Goal: Task Accomplishment & Management: Manage account settings

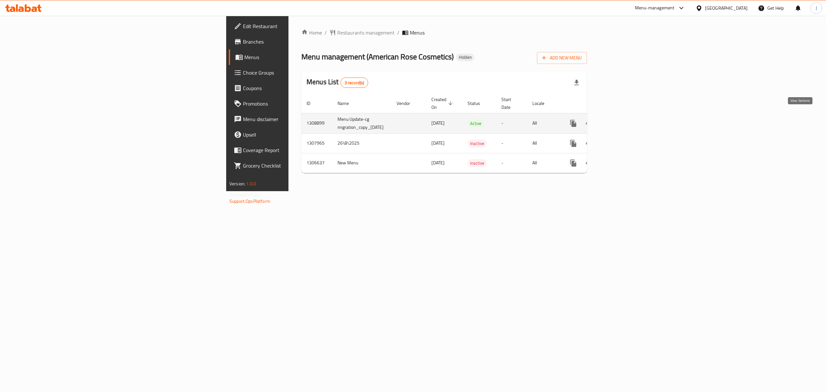
click at [623, 120] on icon "enhanced table" at bounding box center [620, 123] width 6 height 6
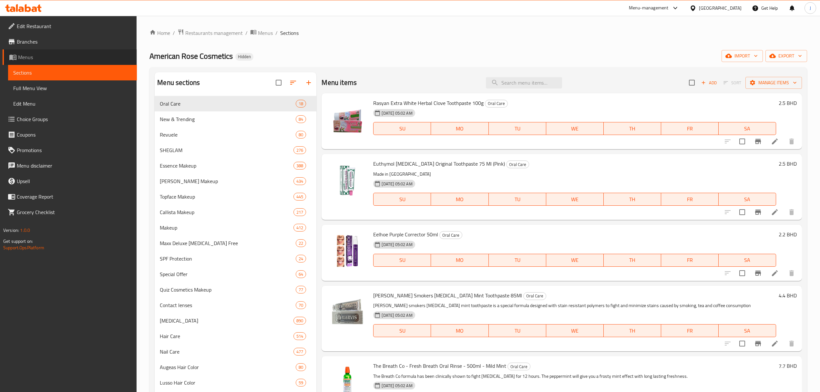
click at [44, 57] on span "Menus" at bounding box center [75, 57] width 114 height 8
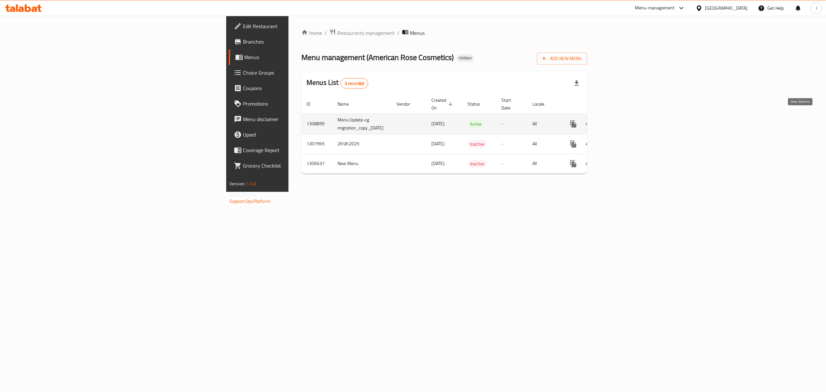
click at [628, 118] on link "enhanced table" at bounding box center [619, 123] width 15 height 15
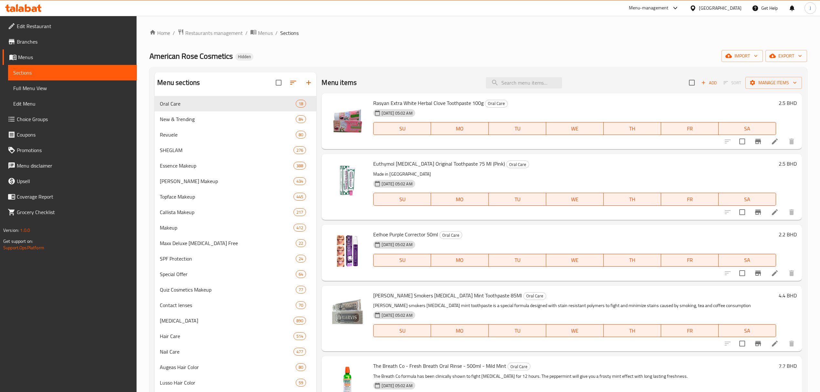
click at [38, 58] on span "Menus" at bounding box center [75, 57] width 114 height 8
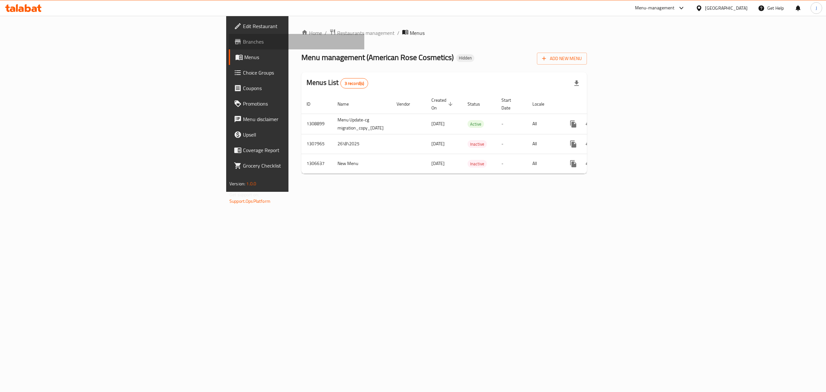
click at [243, 39] on span "Branches" at bounding box center [301, 42] width 116 height 8
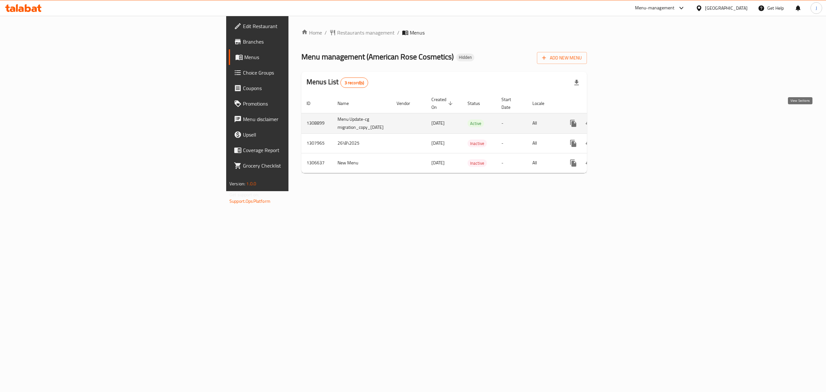
click at [624, 119] on icon "enhanced table" at bounding box center [620, 123] width 8 height 8
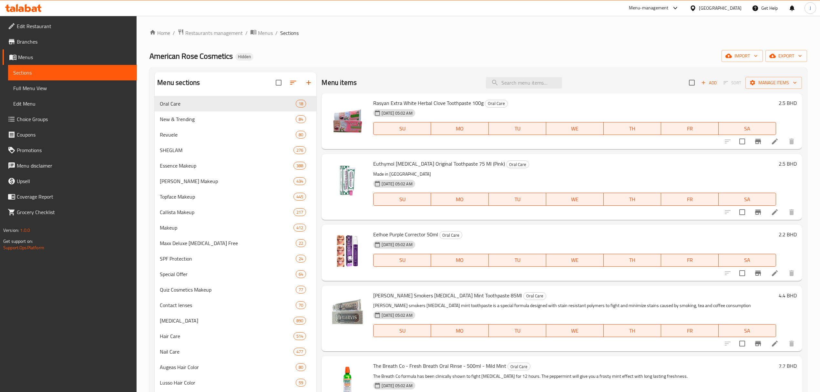
click at [377, 61] on div "American Rose Cosmetics Hidden import export" at bounding box center [477, 56] width 657 height 12
click at [26, 55] on span "Menus" at bounding box center [75, 57] width 114 height 8
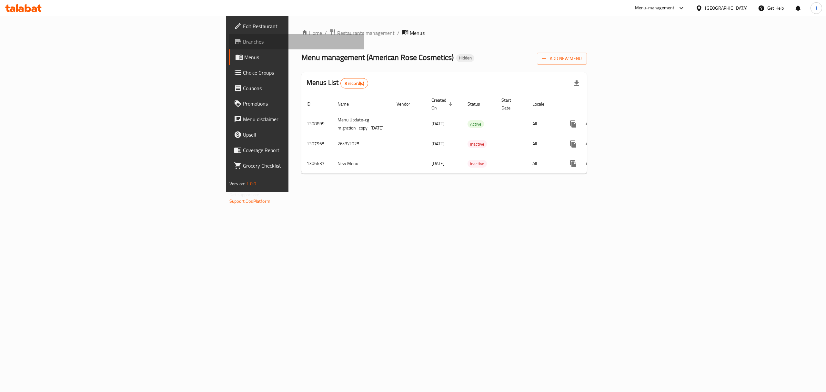
click at [243, 38] on span "Branches" at bounding box center [301, 42] width 116 height 8
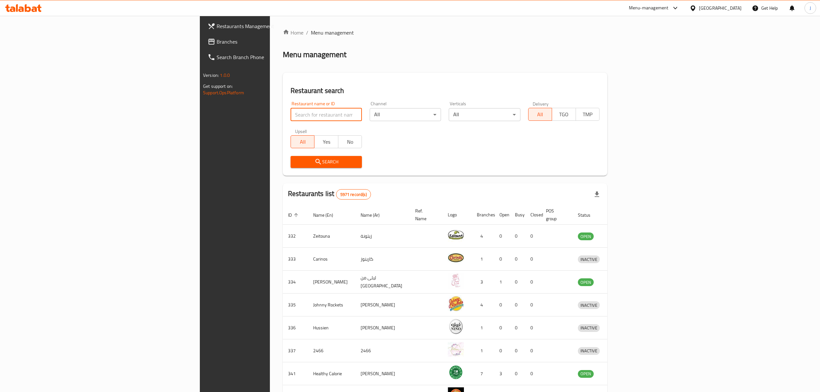
click at [290, 113] on input "search" at bounding box center [325, 114] width 71 height 13
type input "lulu express"
click at [296, 161] on span "Search" at bounding box center [326, 162] width 61 height 8
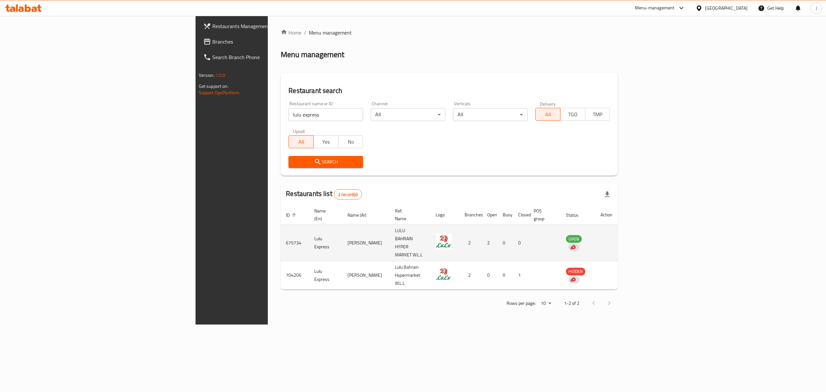
click at [595, 225] on td "OPEN" at bounding box center [578, 243] width 35 height 36
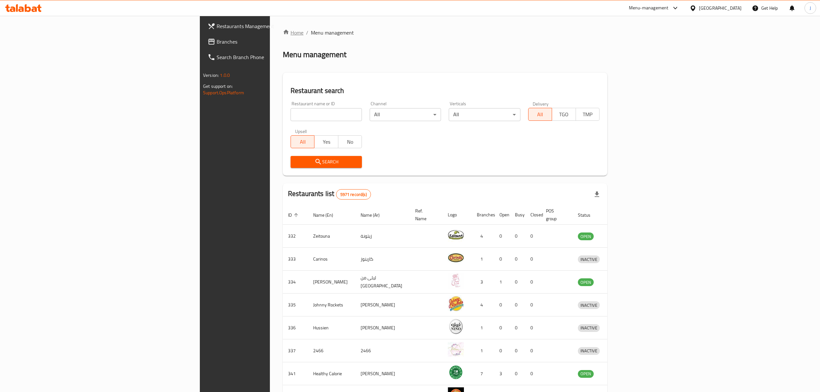
click at [283, 35] on link "Home" at bounding box center [293, 33] width 21 height 8
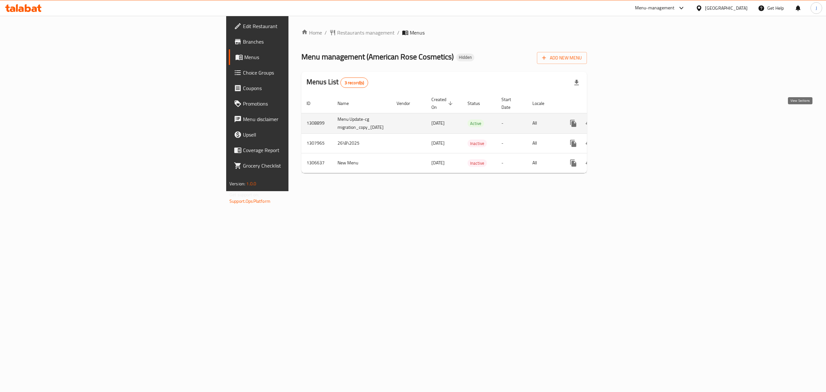
click at [623, 120] on icon "enhanced table" at bounding box center [620, 123] width 6 height 6
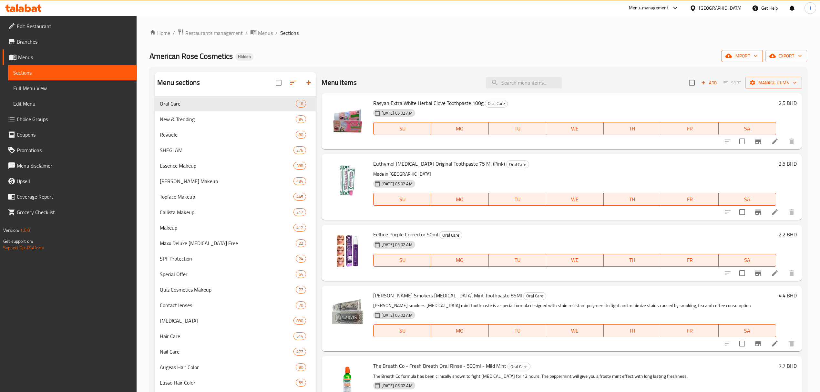
click at [745, 55] on span "import" at bounding box center [741, 56] width 31 height 8
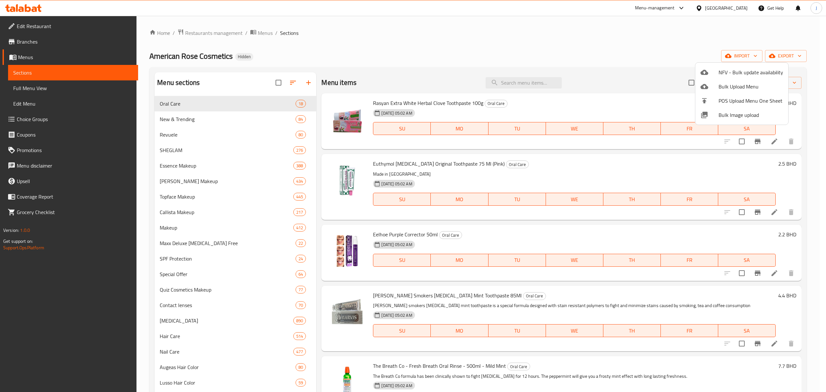
click at [586, 70] on div at bounding box center [413, 196] width 826 height 392
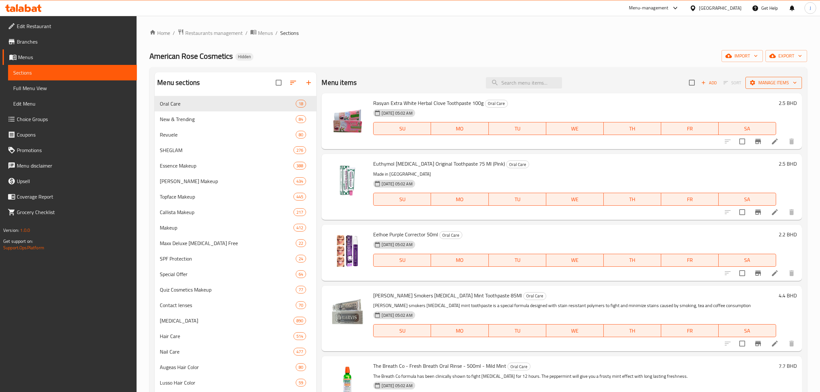
click at [767, 82] on span "Manage items" at bounding box center [773, 83] width 46 height 8
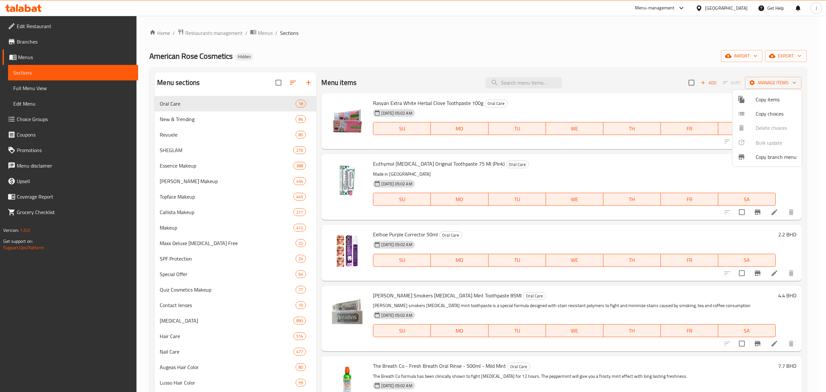
click at [667, 57] on div at bounding box center [413, 196] width 826 height 392
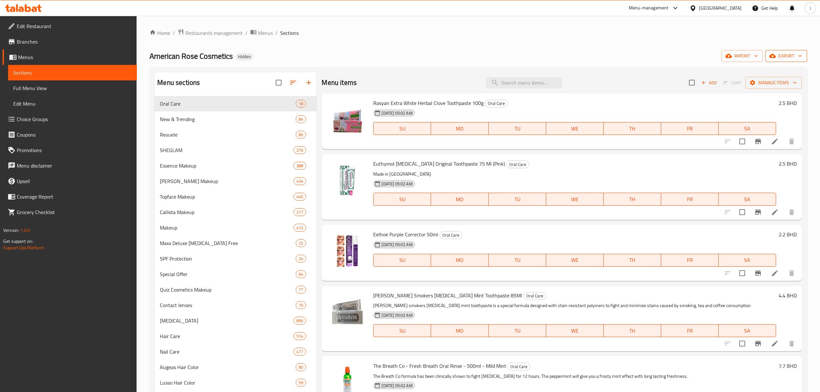
click at [773, 56] on icon "button" at bounding box center [772, 56] width 6 height 4
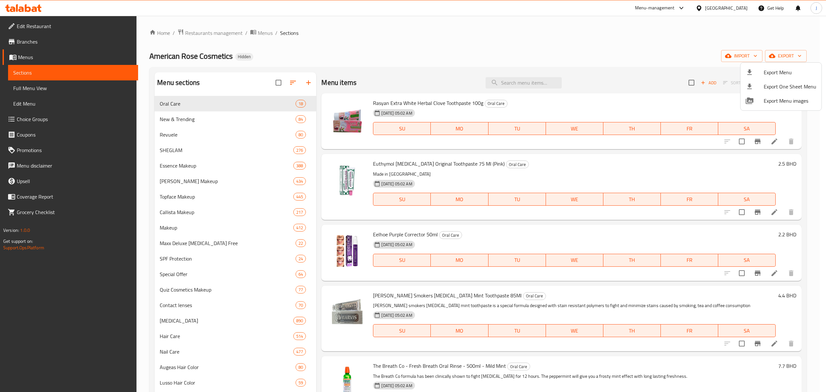
click at [699, 55] on div at bounding box center [413, 196] width 826 height 392
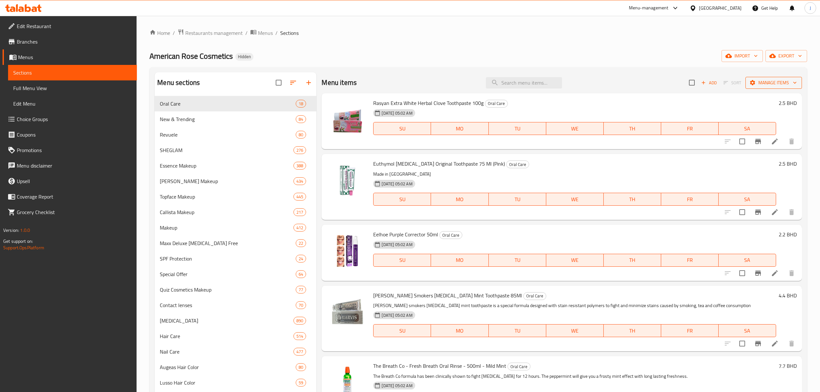
click at [754, 82] on span "Manage items" at bounding box center [773, 83] width 46 height 8
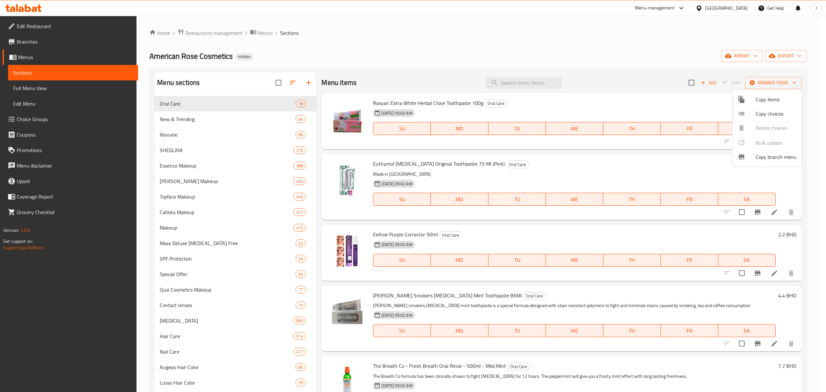
click at [763, 157] on span "Copy branch menu" at bounding box center [776, 157] width 41 height 8
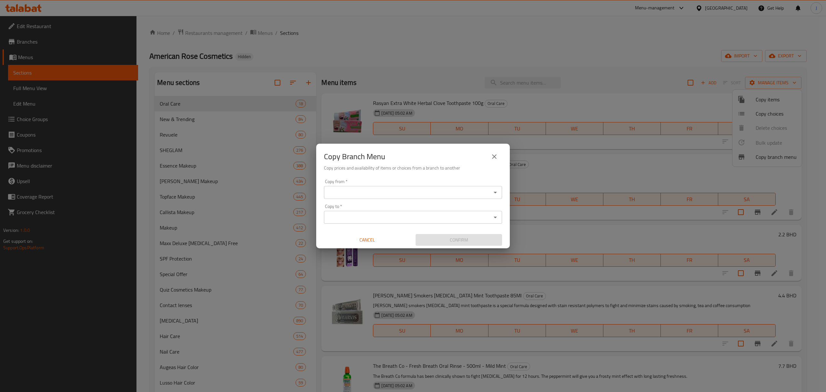
click at [480, 61] on div "Copy Branch Menu Copy prices and availability of items or choices from a branch…" at bounding box center [413, 196] width 826 height 392
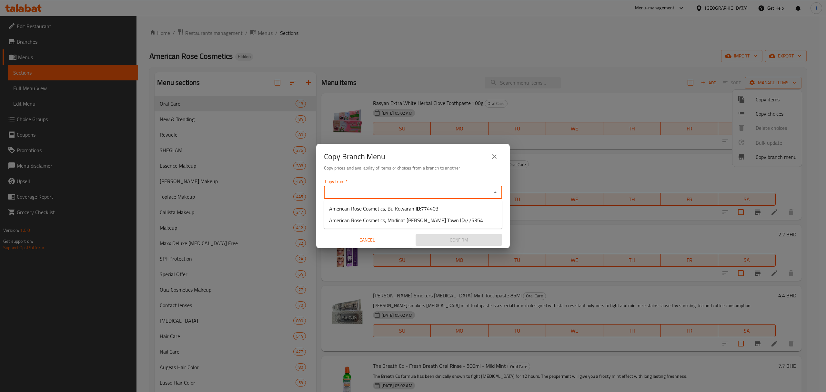
click at [420, 193] on input "Copy from   *" at bounding box center [408, 192] width 164 height 9
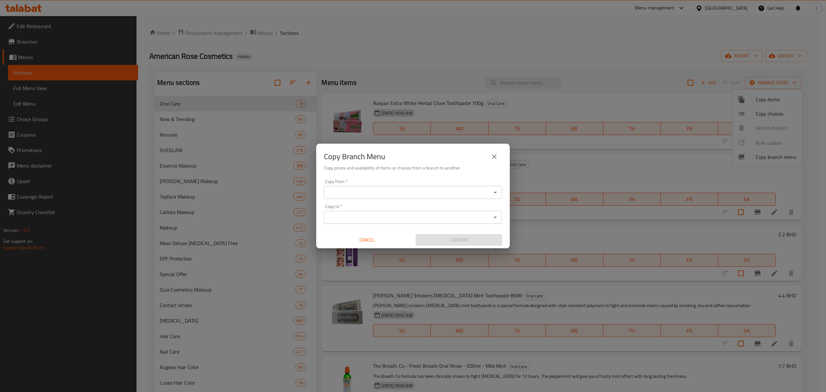
click at [411, 67] on div "Copy Branch Menu Copy prices and availability of items or choices from a branch…" at bounding box center [413, 196] width 826 height 392
click at [500, 154] on button "close" at bounding box center [494, 156] width 15 height 15
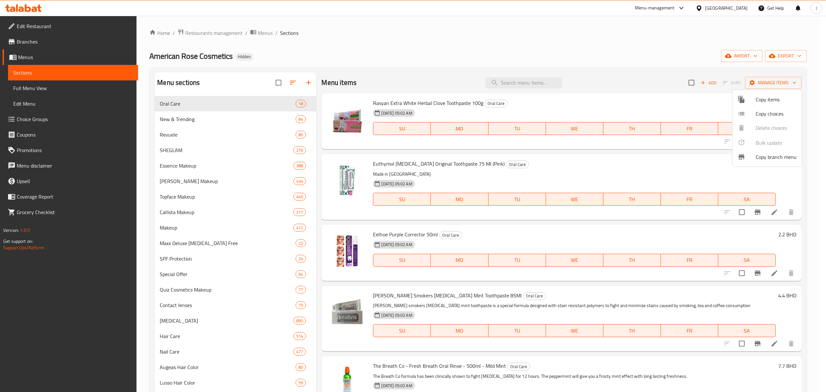
click at [615, 79] on div at bounding box center [413, 196] width 826 height 392
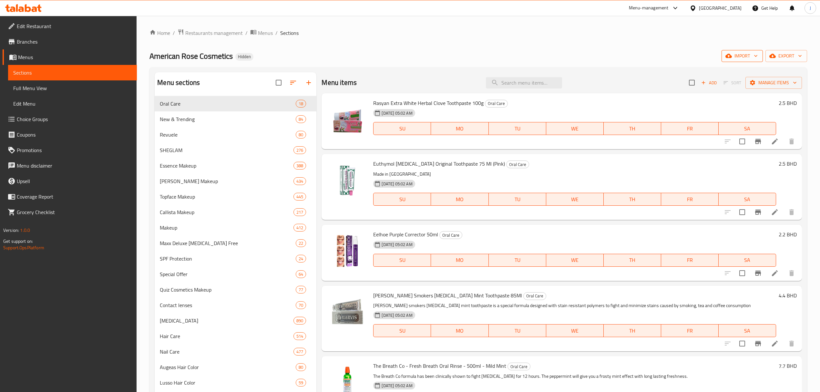
click at [741, 57] on span "import" at bounding box center [741, 56] width 31 height 8
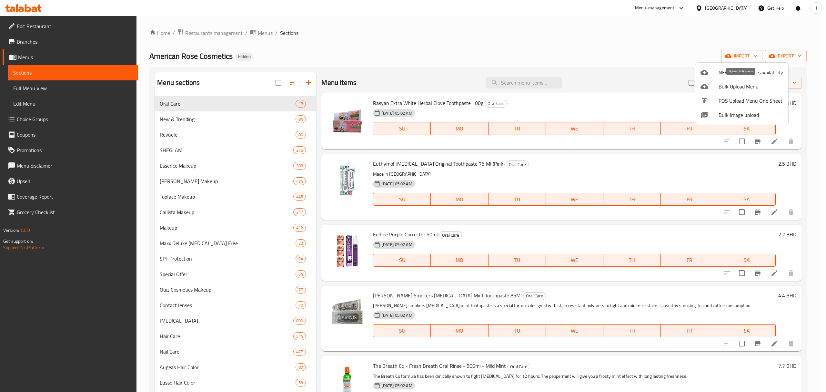
click at [725, 83] on span "Bulk Upload Menu" at bounding box center [751, 87] width 65 height 8
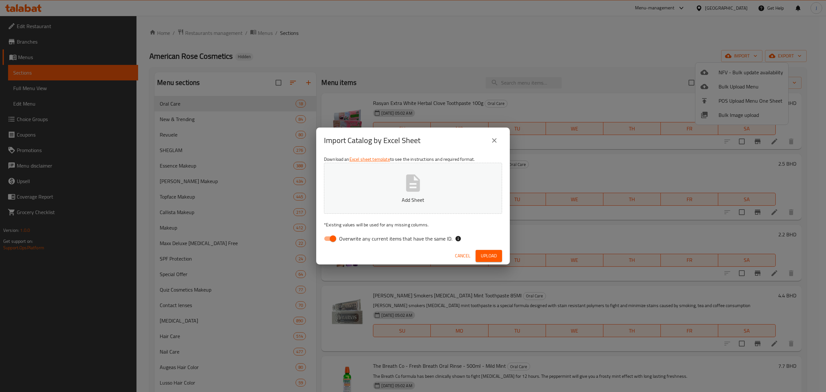
click at [494, 141] on icon "close" at bounding box center [494, 140] width 8 height 8
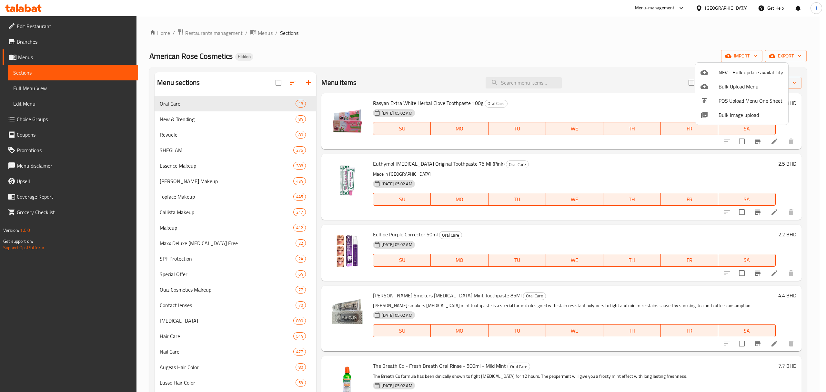
click at [630, 49] on div at bounding box center [413, 196] width 826 height 392
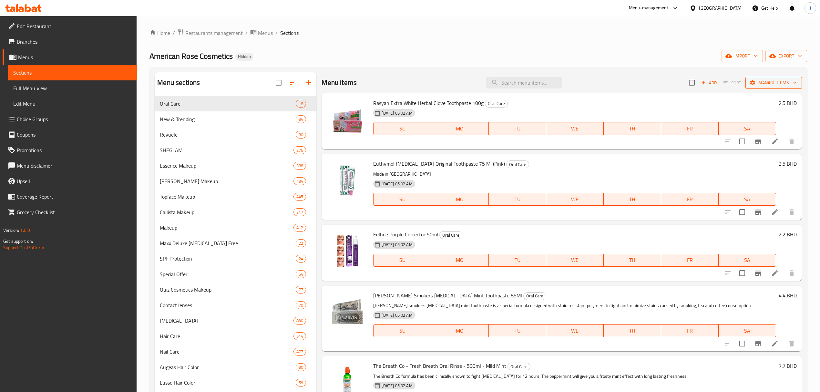
click at [772, 84] on span "Manage items" at bounding box center [773, 83] width 46 height 8
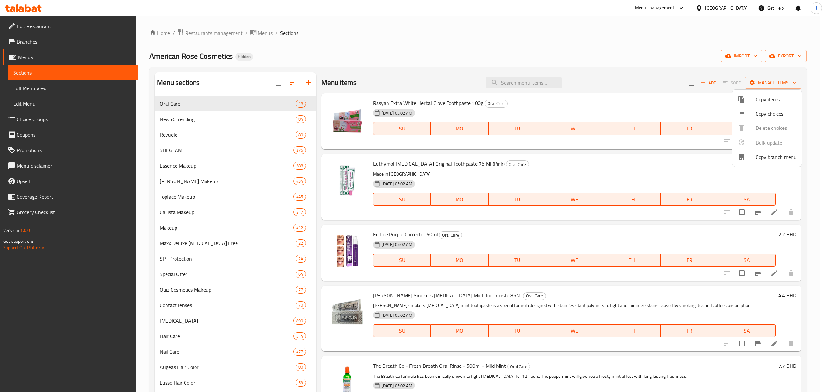
click at [590, 36] on div at bounding box center [413, 196] width 826 height 392
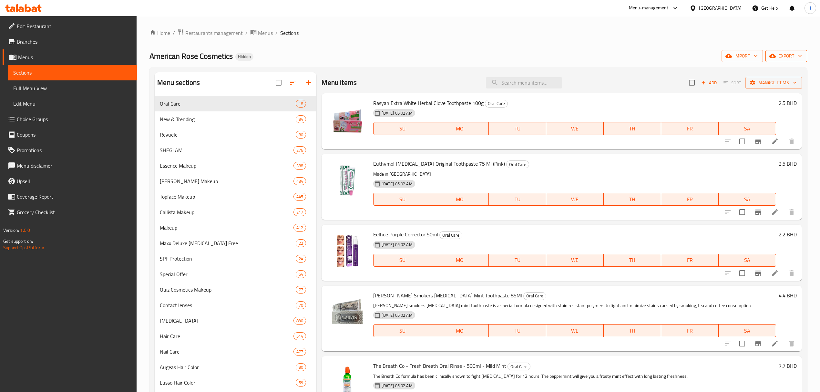
click at [783, 57] on span "export" at bounding box center [785, 56] width 31 height 8
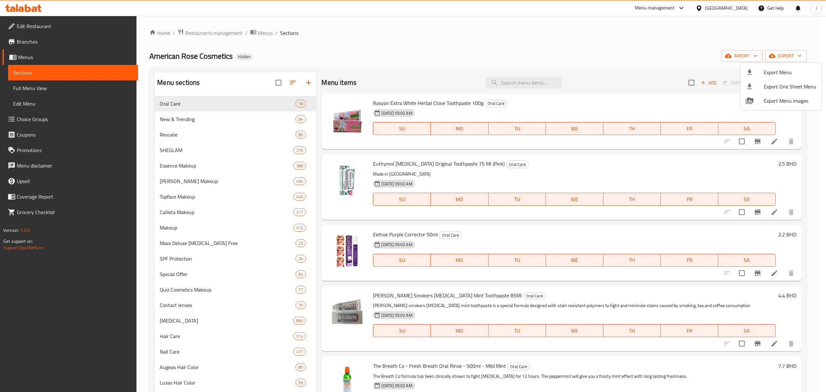
click at [590, 50] on div at bounding box center [413, 196] width 826 height 392
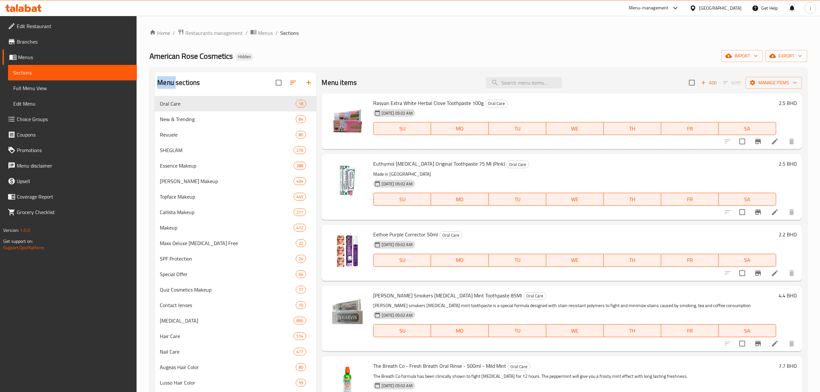
click at [590, 50] on div "American Rose Cosmetics Hidden import export" at bounding box center [477, 56] width 657 height 12
click at [392, 57] on div "American Rose Cosmetics Hidden import export" at bounding box center [477, 56] width 657 height 12
click at [201, 84] on div "Menu sections" at bounding box center [236, 82] width 162 height 21
drag, startPoint x: 197, startPoint y: 84, endPoint x: 162, endPoint y: 84, distance: 35.8
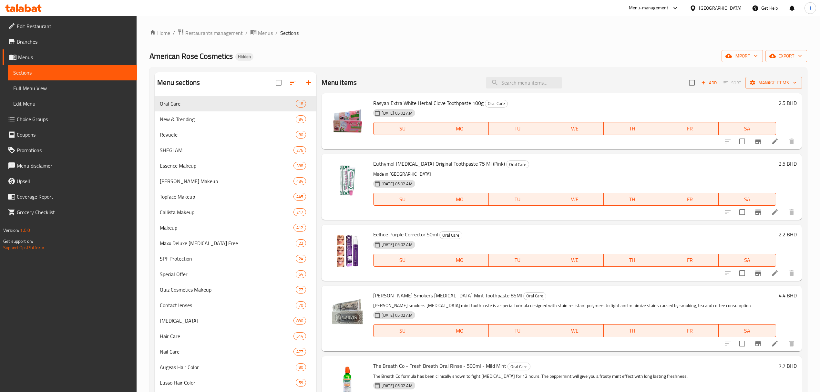
click at [162, 84] on div "Menu sections" at bounding box center [236, 82] width 162 height 21
click at [164, 82] on h2 "Menu sections" at bounding box center [178, 83] width 43 height 10
click at [164, 84] on h2 "Menu sections" at bounding box center [178, 83] width 43 height 10
drag, startPoint x: 164, startPoint y: 84, endPoint x: 199, endPoint y: 84, distance: 35.2
click at [199, 84] on h2 "Menu sections" at bounding box center [178, 83] width 43 height 10
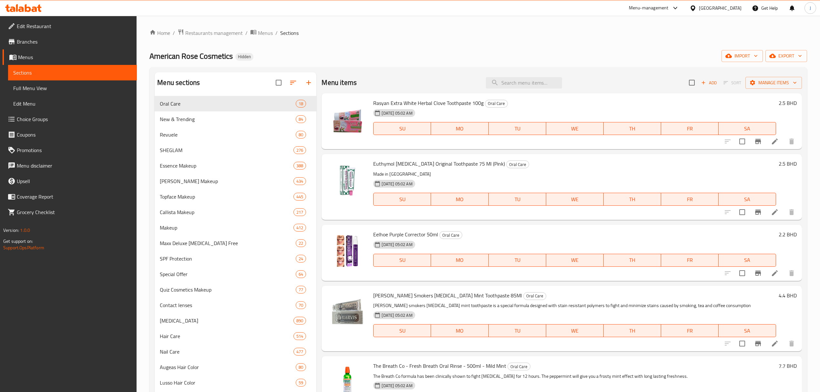
click at [224, 71] on div "Menu sections Oral Care 18 New & Trending 84 Revuele 80 SHEGLAM 276 Essence Mak…" at bounding box center [477, 286] width 657 height 439
click at [206, 80] on div "Menu sections" at bounding box center [236, 82] width 162 height 21
drag, startPoint x: 199, startPoint y: 82, endPoint x: 156, endPoint y: 86, distance: 43.1
click at [156, 86] on div "Menu sections" at bounding box center [236, 82] width 162 height 21
click at [169, 83] on h2 "Menu sections" at bounding box center [178, 83] width 43 height 10
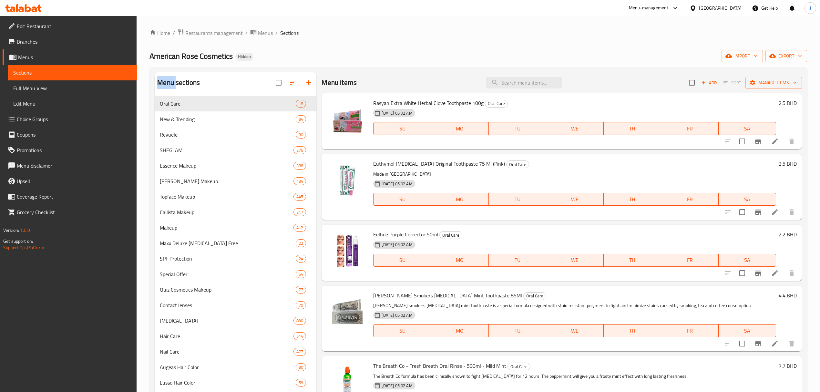
click at [169, 83] on h2 "Menu sections" at bounding box center [178, 83] width 43 height 10
click at [171, 83] on h2 "Menu sections" at bounding box center [178, 83] width 43 height 10
click at [200, 83] on div "Menu sections" at bounding box center [236, 82] width 162 height 21
drag, startPoint x: 200, startPoint y: 83, endPoint x: 152, endPoint y: 83, distance: 47.8
click at [152, 83] on div "Menu sections Oral Care 18 New & Trending 84 Revuele 80 SHEGLAM 276 Essence Mak…" at bounding box center [477, 286] width 657 height 439
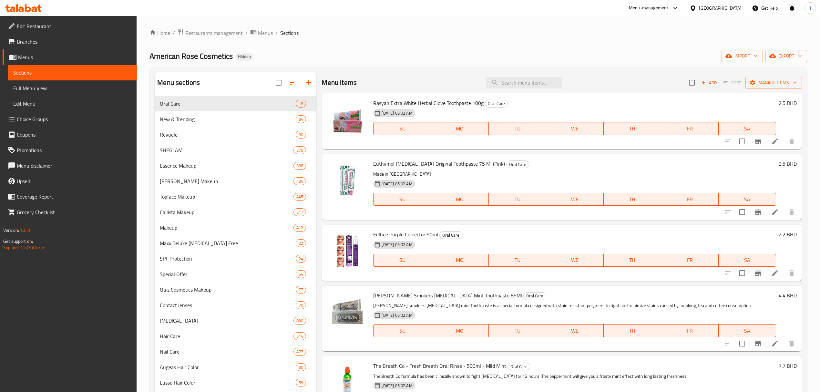
click at [163, 81] on h2 "Menu sections" at bounding box center [178, 83] width 43 height 10
drag, startPoint x: 163, startPoint y: 81, endPoint x: 187, endPoint y: 82, distance: 23.9
click at [187, 82] on h2 "Menu sections" at bounding box center [178, 83] width 43 height 10
click at [199, 70] on div "Menu sections Oral Care 18 New & Trending 84 Revuele 80 SHEGLAM 276 Essence Mak…" at bounding box center [477, 286] width 657 height 439
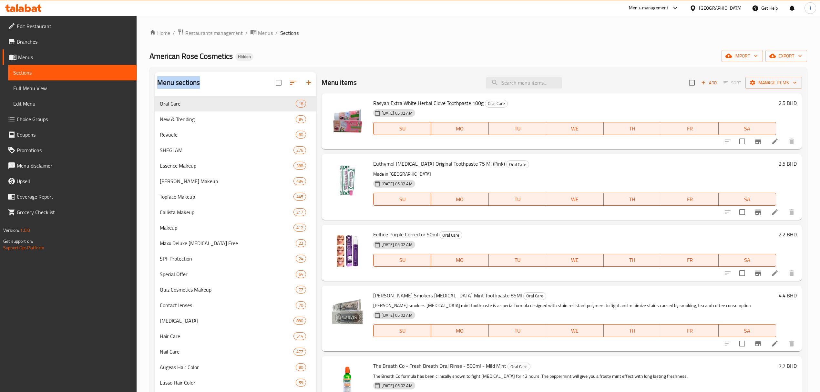
drag, startPoint x: 198, startPoint y: 81, endPoint x: 158, endPoint y: 82, distance: 40.0
click at [158, 82] on h2 "Menu sections" at bounding box center [178, 83] width 43 height 10
click at [163, 82] on h2 "Menu sections" at bounding box center [178, 83] width 43 height 10
click at [185, 82] on h2 "Menu sections" at bounding box center [178, 83] width 43 height 10
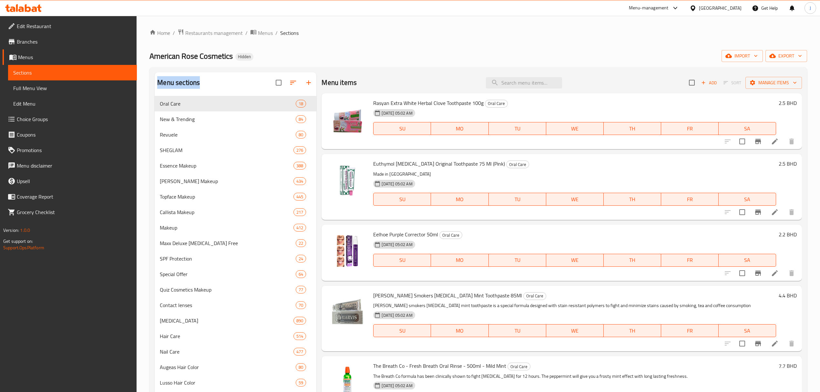
drag, startPoint x: 201, startPoint y: 83, endPoint x: 157, endPoint y: 83, distance: 44.5
click at [157, 83] on div "Menu sections" at bounding box center [236, 82] width 162 height 21
click at [240, 106] on span "Oral Care" at bounding box center [219, 104] width 118 height 8
click at [225, 117] on span "New & Trending" at bounding box center [219, 119] width 118 height 8
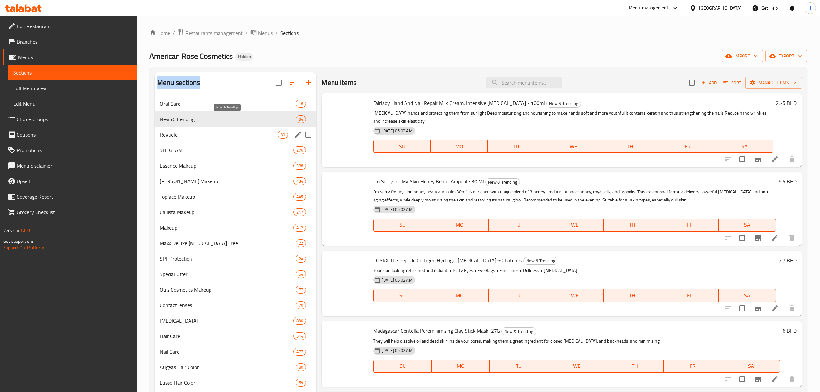
click at [226, 140] on div "Revuele 80" at bounding box center [236, 134] width 162 height 15
click at [222, 118] on span "New & Trending" at bounding box center [228, 119] width 136 height 8
drag, startPoint x: 225, startPoint y: 105, endPoint x: 225, endPoint y: 127, distance: 21.9
click at [225, 107] on span "Oral Care" at bounding box center [219, 104] width 118 height 8
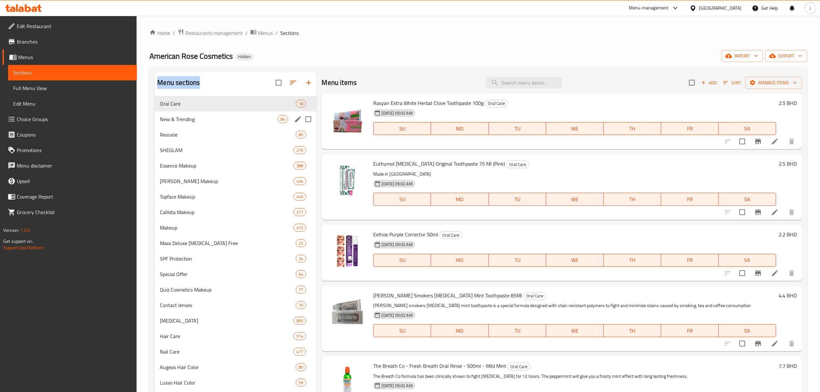
click at [225, 121] on span "New & Trending" at bounding box center [219, 119] width 118 height 8
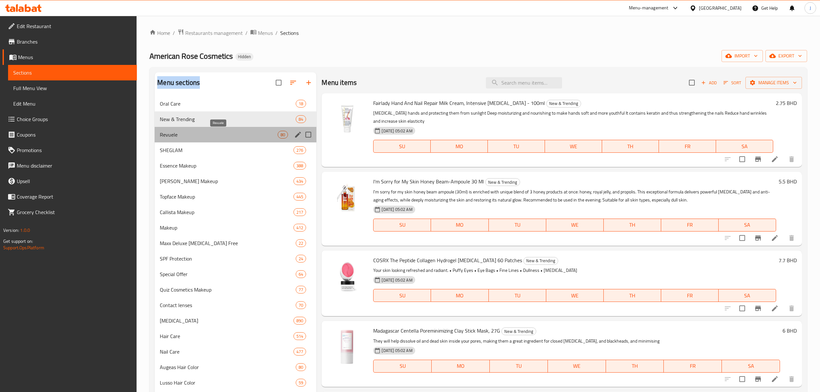
click at [225, 137] on span "Revuele" at bounding box center [219, 135] width 118 height 8
click at [223, 117] on span "New & Trending" at bounding box center [228, 119] width 136 height 8
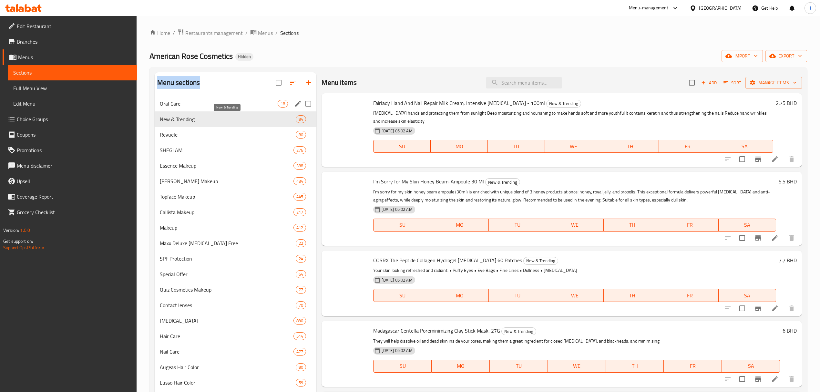
click at [225, 107] on span "Oral Care" at bounding box center [219, 104] width 118 height 8
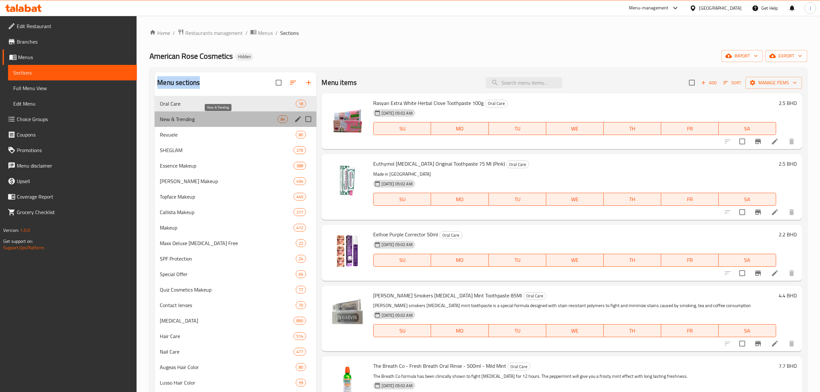
click at [232, 117] on span "New & Trending" at bounding box center [219, 119] width 118 height 8
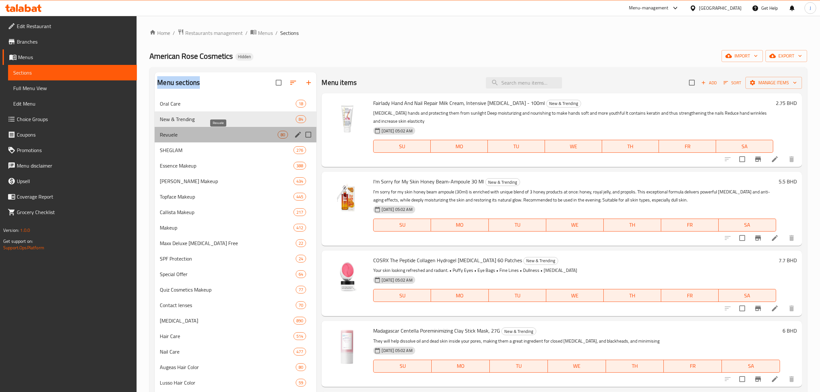
click at [230, 136] on span "Revuele" at bounding box center [219, 135] width 118 height 8
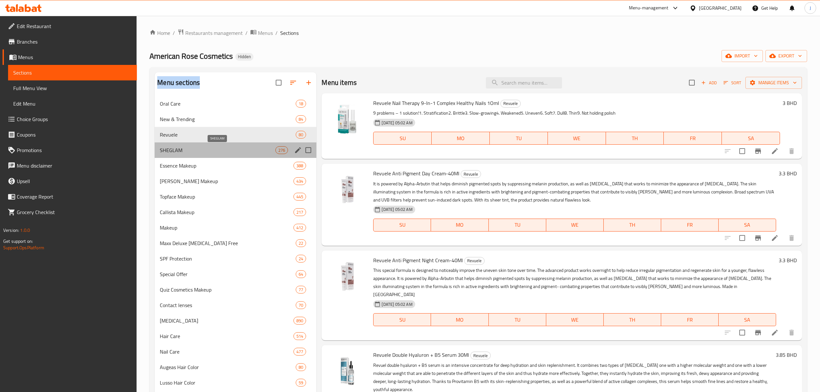
click at [235, 149] on span "SHEGLAM" at bounding box center [218, 150] width 116 height 8
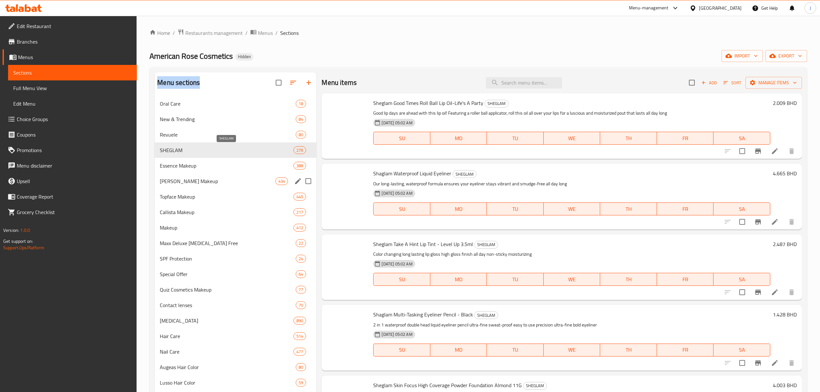
click at [242, 166] on span "Essence Makeup" at bounding box center [227, 166] width 134 height 8
click at [239, 165] on span "Essence Makeup" at bounding box center [227, 166] width 134 height 8
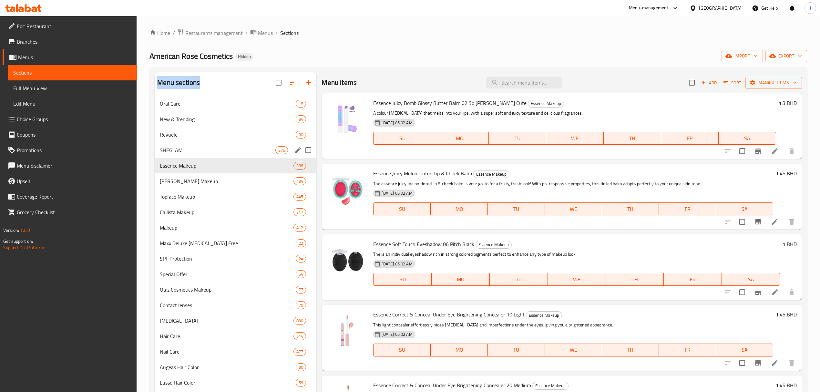
click at [257, 145] on div "SHEGLAM 276" at bounding box center [236, 149] width 162 height 15
click at [247, 166] on span "Essence Makeup" at bounding box center [227, 166] width 134 height 8
click at [249, 181] on span "[PERSON_NAME] Makeup" at bounding box center [227, 181] width 134 height 8
click at [249, 146] on div "SHEGLAM 276" at bounding box center [236, 149] width 162 height 15
click at [203, 146] on span "SHEGLAM" at bounding box center [218, 150] width 116 height 8
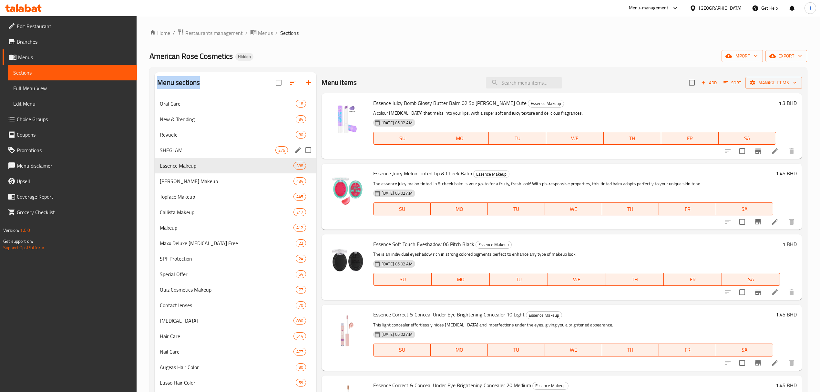
click at [185, 149] on span "SHEGLAM" at bounding box center [218, 150] width 116 height 8
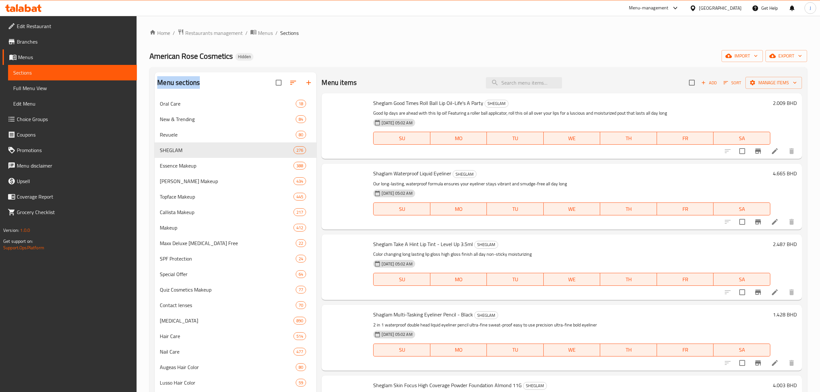
click at [381, 60] on div "American Rose Cosmetics Hidden import export" at bounding box center [477, 56] width 657 height 12
click at [241, 101] on span "Oral Care" at bounding box center [219, 104] width 118 height 8
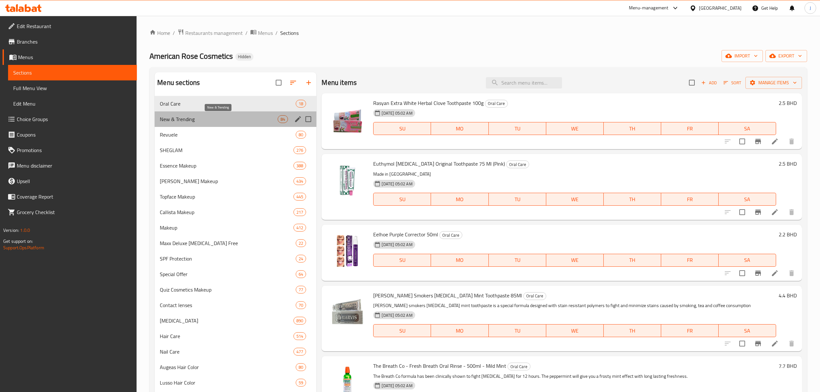
click at [237, 116] on span "New & Trending" at bounding box center [219, 119] width 118 height 8
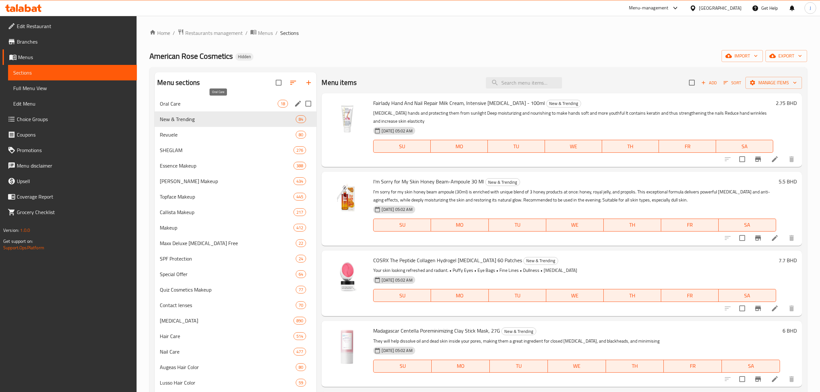
click at [240, 101] on span "Oral Care" at bounding box center [219, 104] width 118 height 8
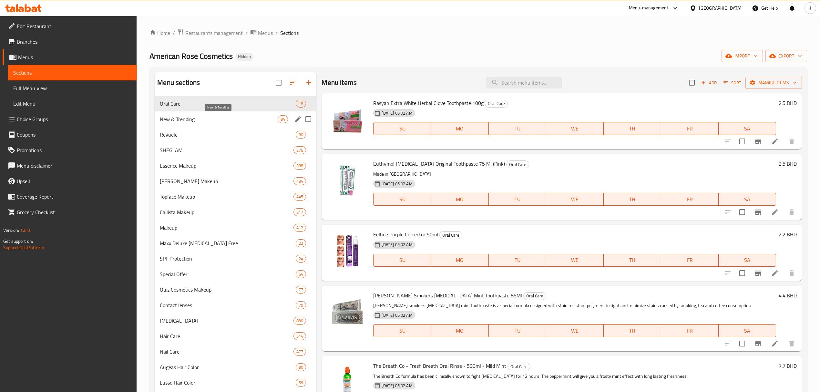
click at [237, 117] on span "New & Trending" at bounding box center [219, 119] width 118 height 8
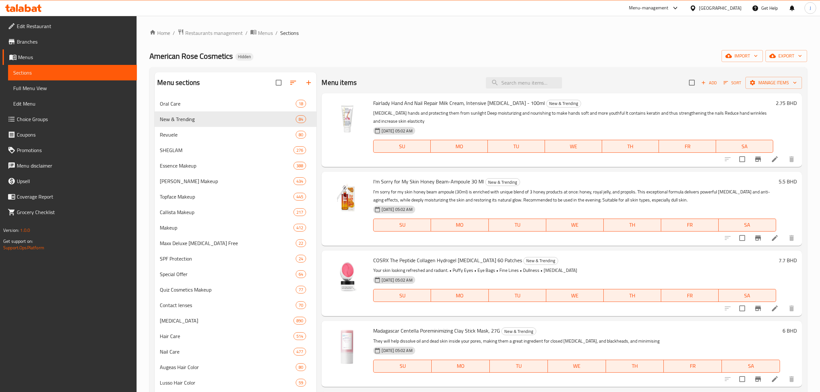
click at [309, 48] on div "Home / Restaurants management / Menus / Sections American Rose Cosmetics Hidden…" at bounding box center [477, 268] width 657 height 478
click at [222, 31] on span "Restaurants management" at bounding box center [213, 33] width 57 height 8
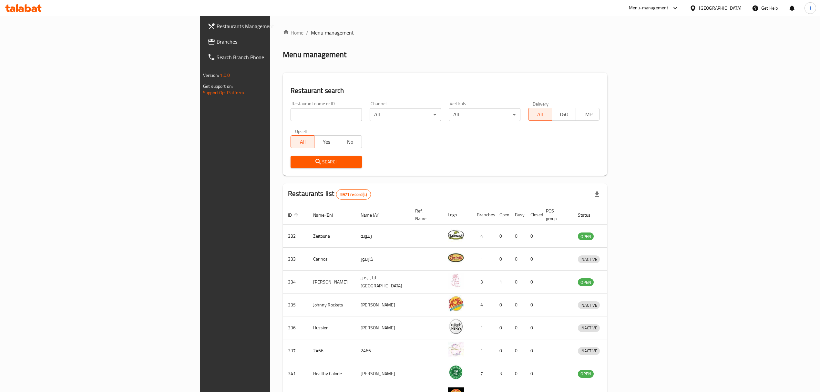
click at [287, 120] on div "Restaurant name or ID Restaurant name or ID" at bounding box center [326, 110] width 79 height 27
click at [290, 119] on input "search" at bounding box center [325, 114] width 71 height 13
type input "american rose"
drag, startPoint x: 240, startPoint y: 154, endPoint x: 239, endPoint y: 161, distance: 6.5
click at [296, 161] on span "Search" at bounding box center [326, 162] width 61 height 8
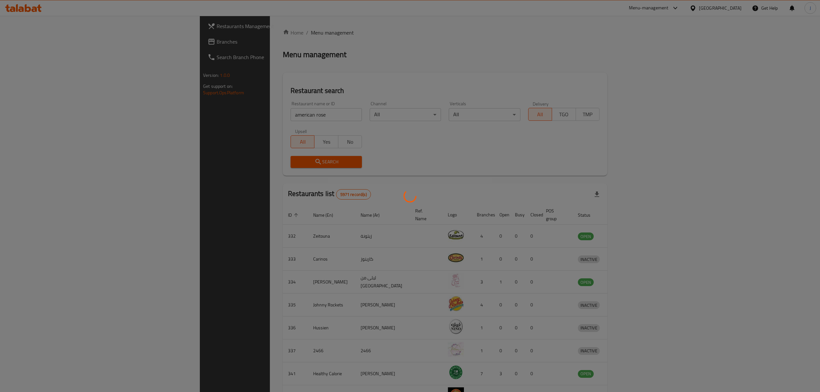
click at [228, 159] on div at bounding box center [410, 196] width 820 height 392
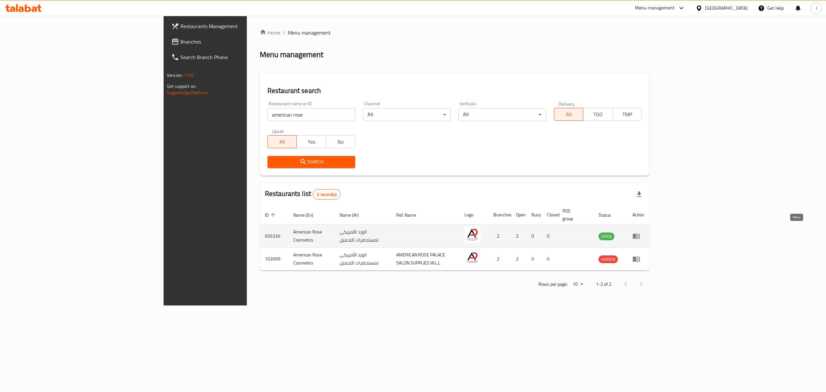
click at [644, 232] on link "enhanced table" at bounding box center [638, 236] width 12 height 8
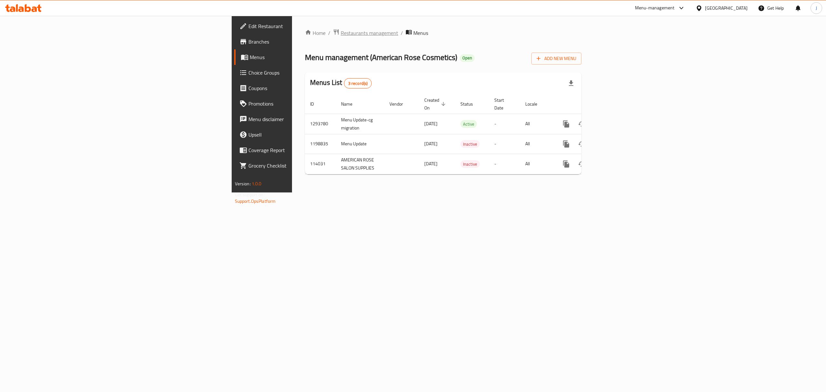
click at [341, 34] on span "Restaurants management" at bounding box center [369, 33] width 57 height 8
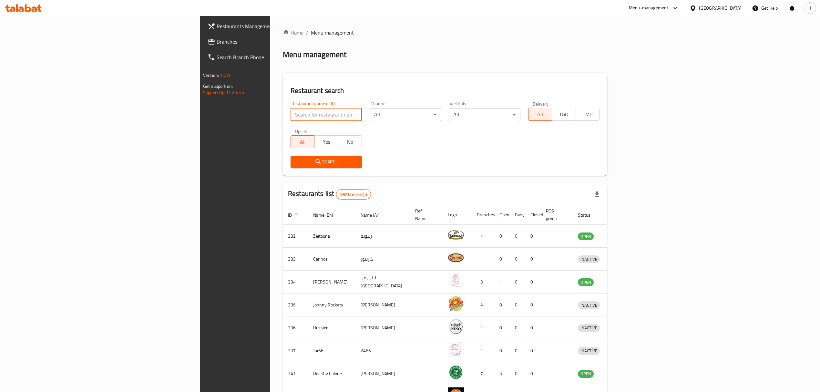
click at [290, 115] on input "search" at bounding box center [325, 114] width 71 height 13
type input "american rose"
click at [296, 158] on span "Search" at bounding box center [326, 162] width 61 height 8
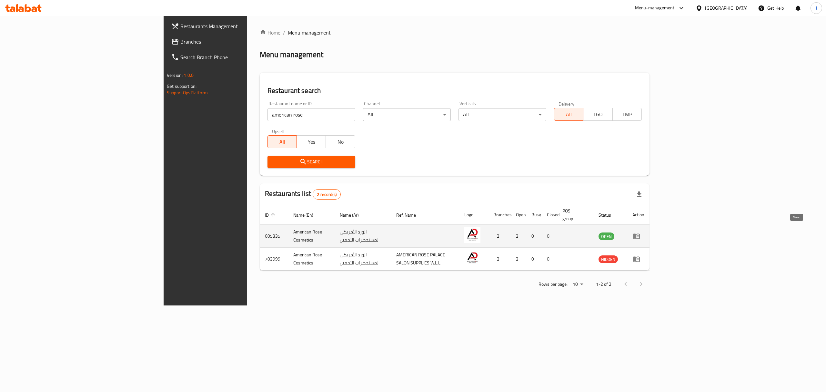
click at [640, 234] on icon "enhanced table" at bounding box center [636, 236] width 7 height 5
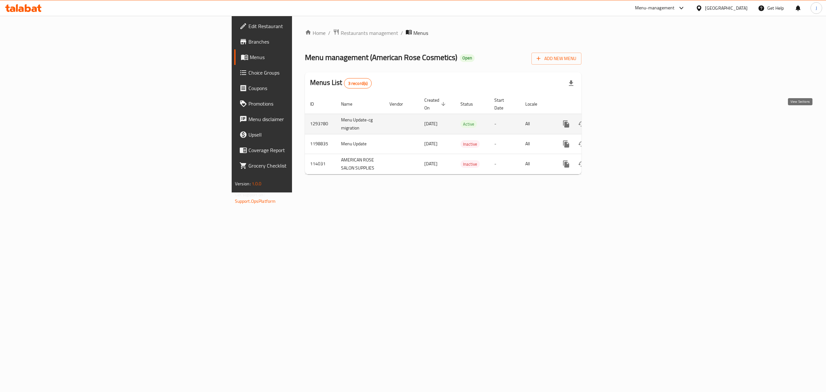
click at [616, 121] on icon "enhanced table" at bounding box center [613, 124] width 6 height 6
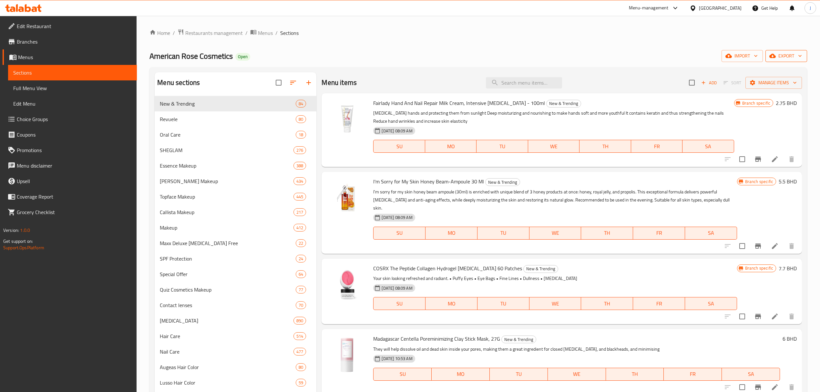
click at [786, 55] on span "export" at bounding box center [785, 56] width 31 height 8
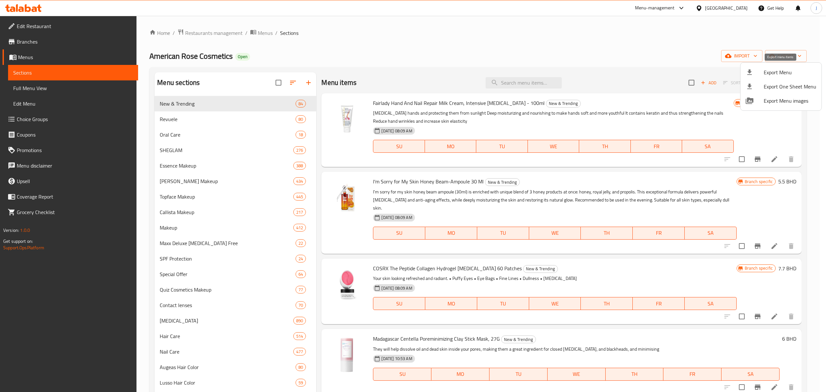
click at [777, 71] on span "Export Menu" at bounding box center [790, 72] width 53 height 8
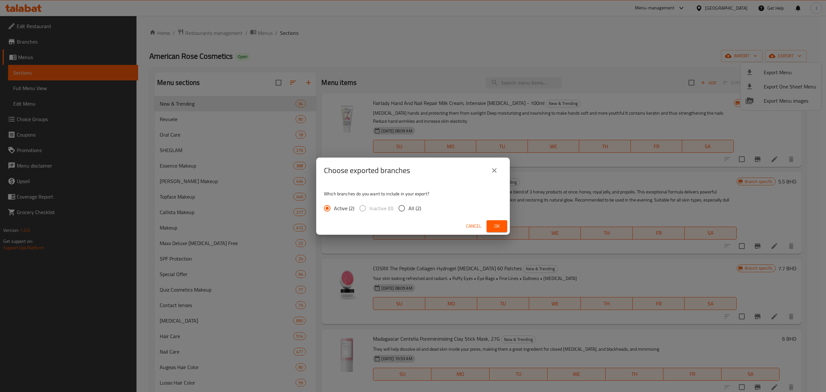
click at [402, 202] on input "All (2)" at bounding box center [402, 208] width 14 height 14
radio input "true"
click at [491, 226] on button "Ok" at bounding box center [497, 226] width 21 height 12
